Goal: Task Accomplishment & Management: Manage account settings

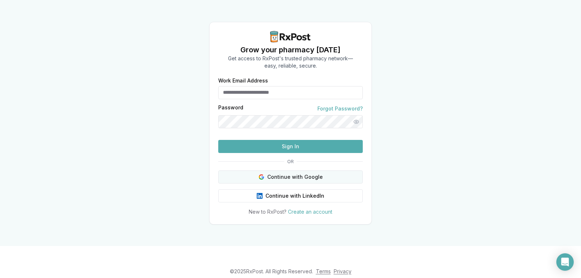
type input "**********"
click at [292, 183] on button "Continue with Google" at bounding box center [290, 176] width 144 height 13
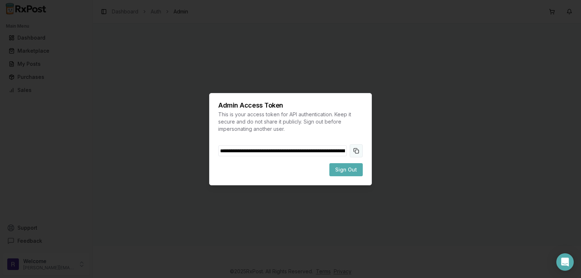
click at [354, 152] on button "Copy token to clipboard" at bounding box center [355, 150] width 13 height 13
click at [350, 171] on span "Sign Out" at bounding box center [346, 169] width 22 height 7
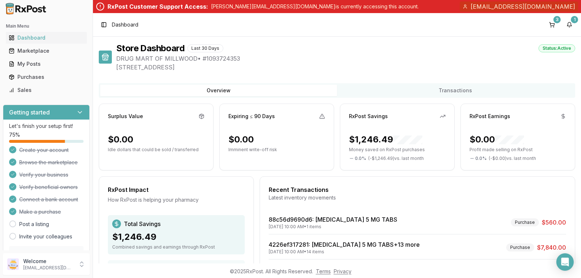
click at [78, 112] on icon at bounding box center [80, 112] width 4 height 2
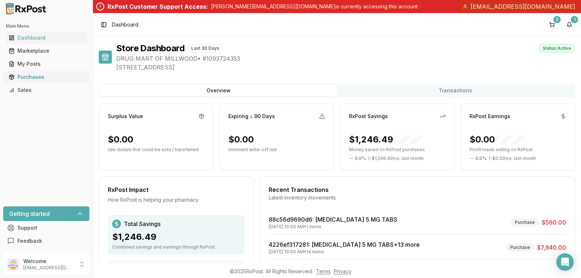
click at [45, 77] on div "Purchases" at bounding box center [46, 76] width 75 height 7
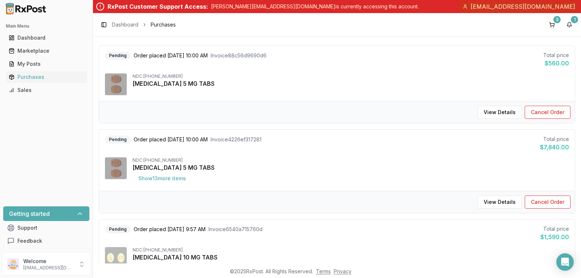
scroll to position [73, 0]
click at [48, 262] on p "Welcome" at bounding box center [48, 260] width 50 height 7
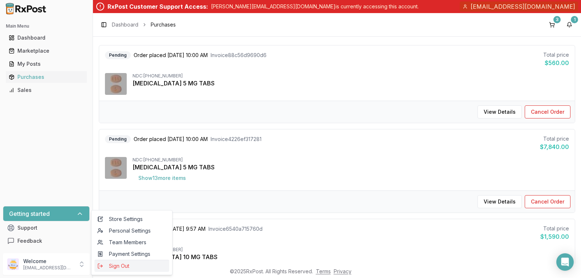
click at [126, 264] on span "Sign Out" at bounding box center [131, 265] width 69 height 7
